Goal: Find specific page/section: Find specific page/section

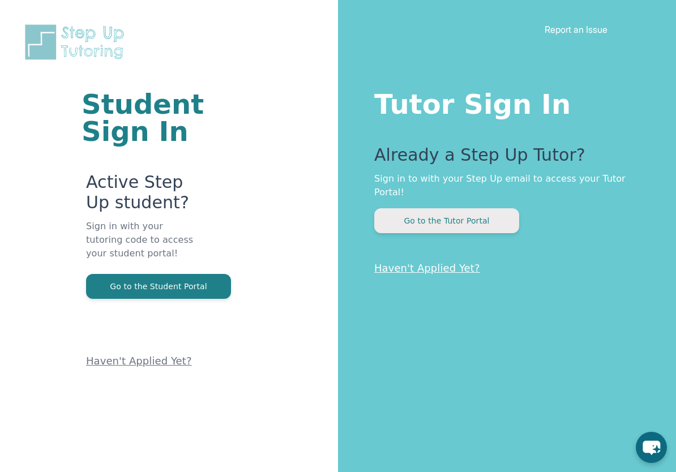
click at [475, 210] on button "Go to the Tutor Portal" at bounding box center [446, 220] width 145 height 25
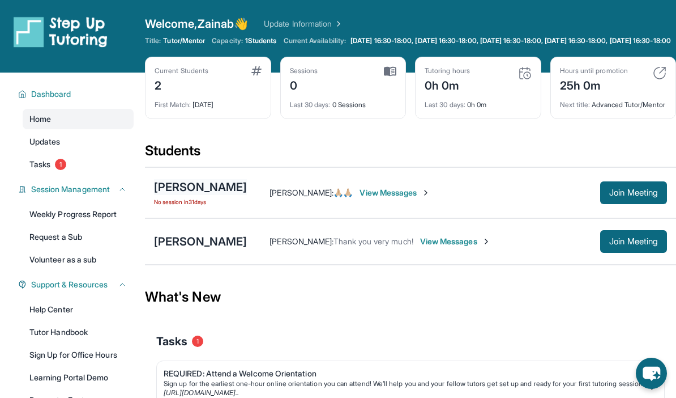
click at [205, 195] on div "Alessandra Deptula" at bounding box center [200, 187] width 93 height 16
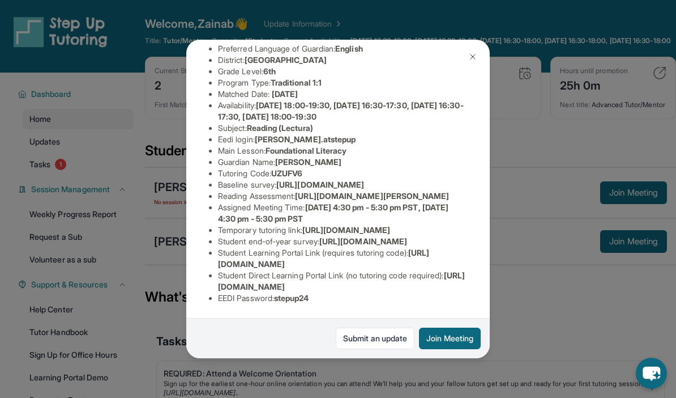
scroll to position [160, 9]
drag, startPoint x: 293, startPoint y: 152, endPoint x: 467, endPoint y: 175, distance: 175.4
click at [467, 175] on div "Alessandra Deptula Guardian: Monica Deptula Student Information https://student…" at bounding box center [338, 199] width 304 height 318
click at [433, 191] on span "https://fhzml4p6.paperform.co/?id=2024-s8093&name=Alessandra%20Deptula&grade=6t…" at bounding box center [372, 196] width 154 height 10
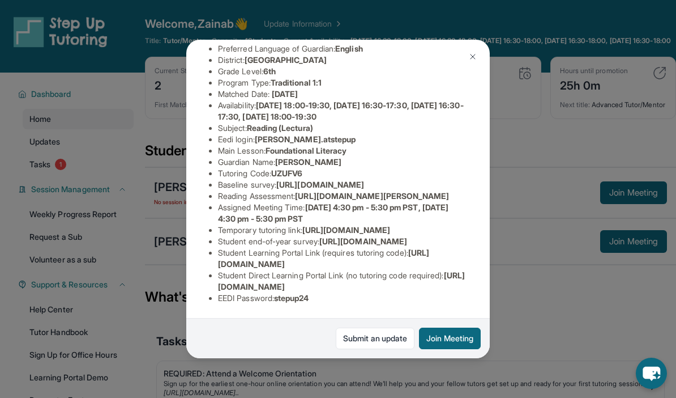
click at [433, 191] on span "https://fhzml4p6.paperform.co/?id=2024-s8093&name=Alessandra%20Deptula&grade=6t…" at bounding box center [372, 196] width 154 height 10
click at [289, 190] on li "Reading Assessment : https://fhzml4p6.paperform.co/?id=2024-s8093&name=Alessand…" at bounding box center [342, 195] width 249 height 11
drag, startPoint x: 293, startPoint y: 153, endPoint x: 471, endPoint y: 173, distance: 179.0
click at [471, 173] on div "Alessandra Deptula Guardian: Monica Deptula Student Information https://student…" at bounding box center [338, 199] width 304 height 318
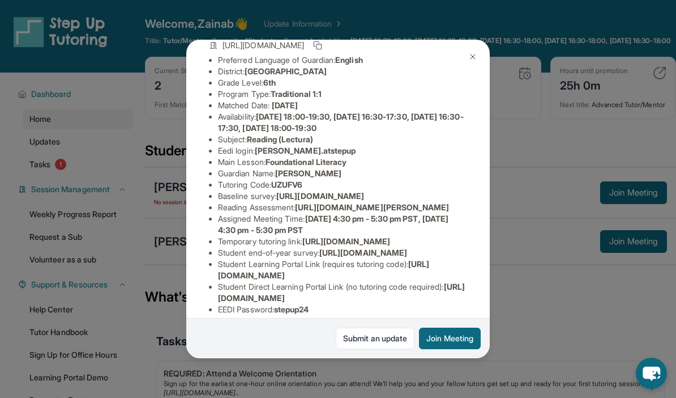
click at [222, 213] on li "Reading Assessment : https://fhzml4p6.paperform.co/?id=2024-s8093&name=Alessand…" at bounding box center [342, 207] width 249 height 11
click at [295, 212] on span "https://fhzml4p6.paperform.co/?id=2024-s8093&name=Alessandra%20Deptula&grade=6t…" at bounding box center [372, 207] width 154 height 10
click at [303, 246] on span "https://www.thelessonspace.com/space/4add48fb-42c7-4ad6-b3fa-080d5f0123c7/" at bounding box center [347, 241] width 88 height 10
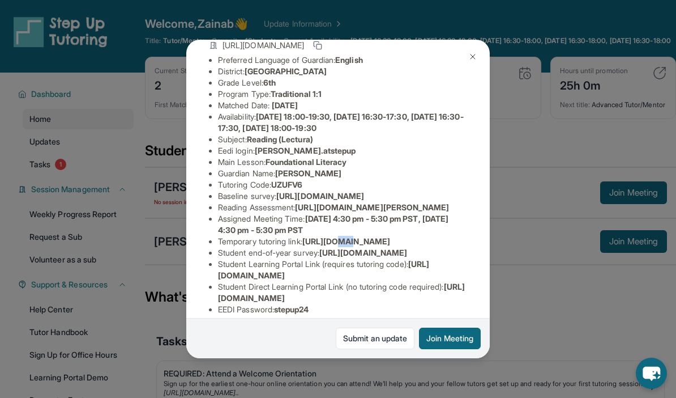
click at [303, 246] on span "https://www.thelessonspace.com/space/4add48fb-42c7-4ad6-b3fa-080d5f0123c7/" at bounding box center [347, 241] width 88 height 10
click at [333, 213] on li "Reading Assessment : https://fhzml4p6.paperform.co/?id=2024-s8093&name=Alessand…" at bounding box center [342, 207] width 249 height 11
drag, startPoint x: 290, startPoint y: 223, endPoint x: 478, endPoint y: 245, distance: 188.8
click at [478, 245] on div "Alessandra Deptula Guardian: Monica Deptula Student Information https://student…" at bounding box center [338, 199] width 304 height 318
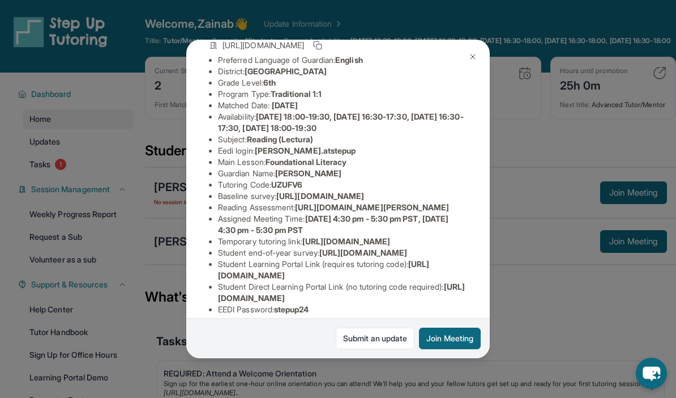
scroll to position [61, 12]
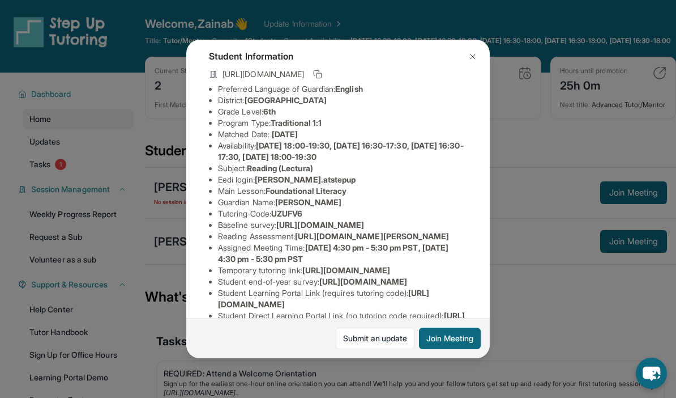
click at [412, 241] on span "https://fhzml4p6.paperform.co/?id=2024-s8093&name=Alessandra%20Deptula&grade=6t…" at bounding box center [372, 236] width 154 height 10
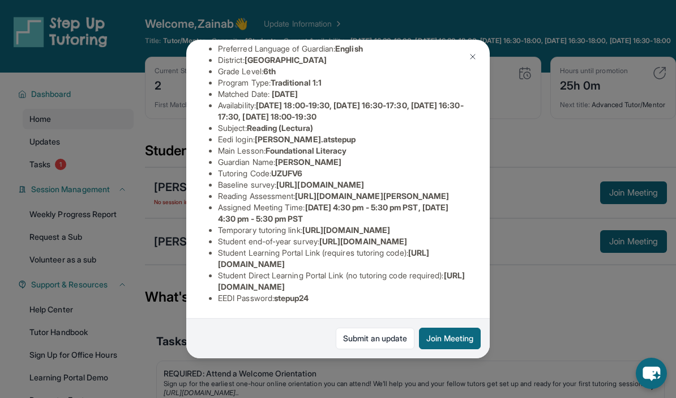
scroll to position [190, 5]
click at [334, 236] on li "Student end-of-year survey : https://airtable.com/apprlfn8WjpjBUn2G/shrlTUKpjWE…" at bounding box center [342, 241] width 249 height 11
copy li "https://www.thelessonspace.com/space/4add48fb-42c7-4ad6-b3fa-080d5f0123c7/"
